Goal: Information Seeking & Learning: Learn about a topic

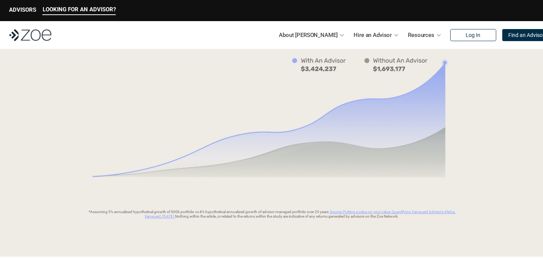
scroll to position [1079, 0]
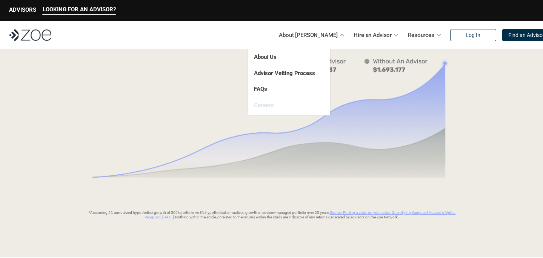
click at [265, 106] on link "Careers" at bounding box center [264, 105] width 20 height 7
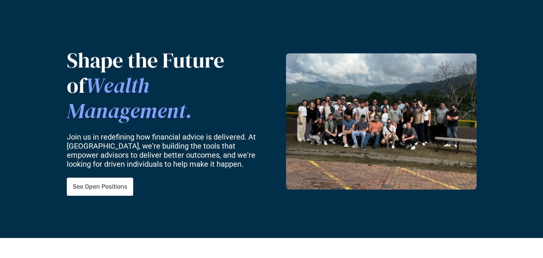
scroll to position [45, 0]
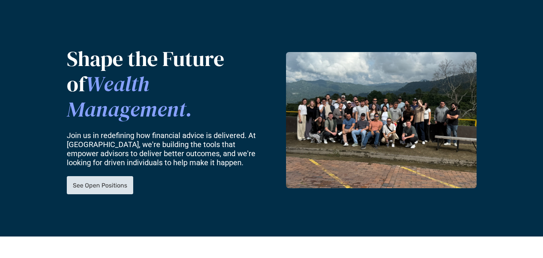
click at [91, 182] on p "See Open Positions" at bounding box center [100, 185] width 54 height 7
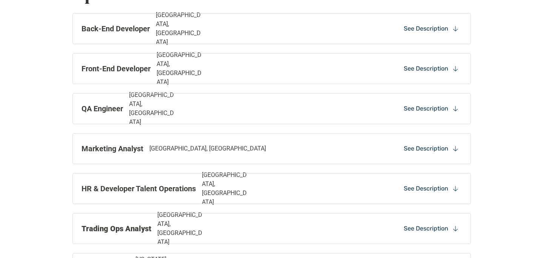
scroll to position [503, 0]
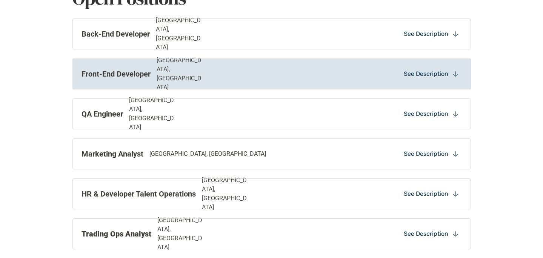
click at [232, 75] on div "Front-End Developer [GEOGRAPHIC_DATA], [GEOGRAPHIC_DATA]" at bounding box center [194, 74] width 226 height 36
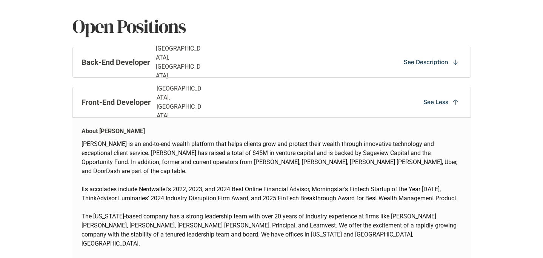
scroll to position [471, 0]
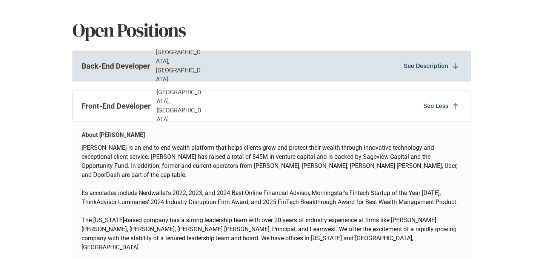
click at [216, 67] on div "Back-End Developer [GEOGRAPHIC_DATA], [GEOGRAPHIC_DATA]" at bounding box center [194, 66] width 226 height 36
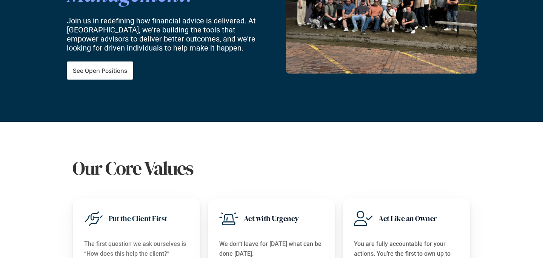
scroll to position [0, 0]
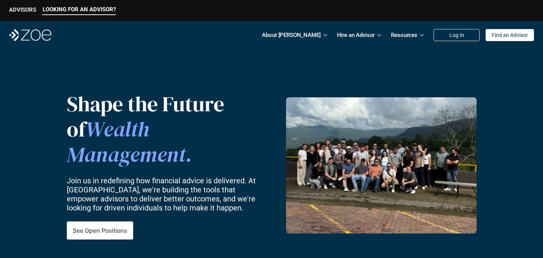
click at [16, 9] on p "ADVISORS" at bounding box center [22, 9] width 27 height 7
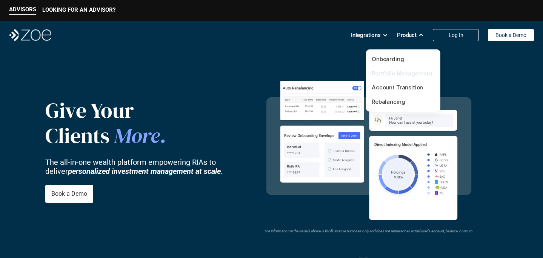
click at [383, 72] on link "Portfolio Management" at bounding box center [402, 73] width 61 height 7
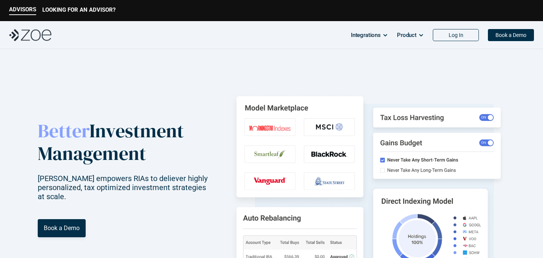
click at [60, 15] on div "ADVISORS LOOKING FOR AN ADVISOR?" at bounding box center [271, 10] width 543 height 21
click at [58, 9] on p "LOOKING FOR AN ADVISOR?" at bounding box center [78, 9] width 73 height 7
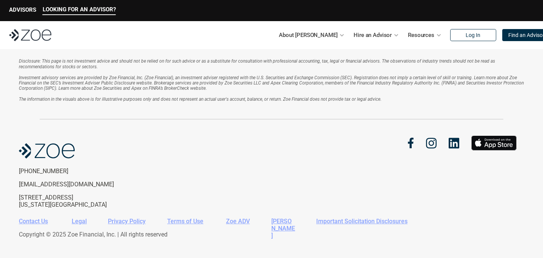
scroll to position [1682, 0]
